Goal: Information Seeking & Learning: Learn about a topic

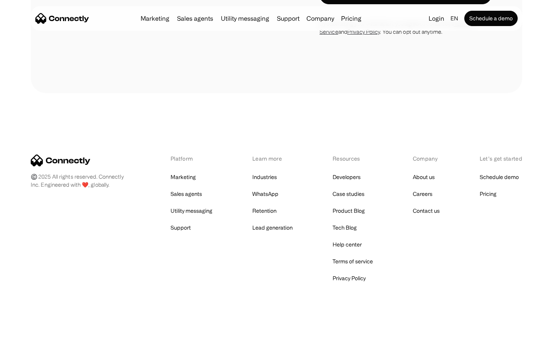
scroll to position [1482, 0]
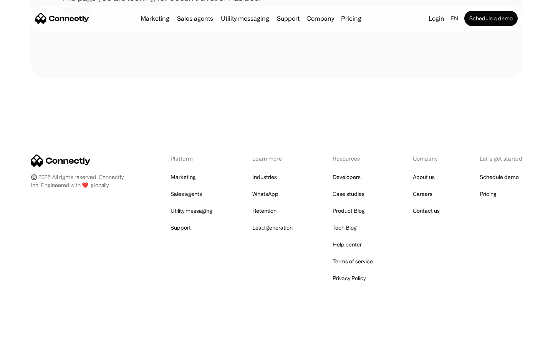
scroll to position [140, 0]
